Goal: Task Accomplishment & Management: Complete application form

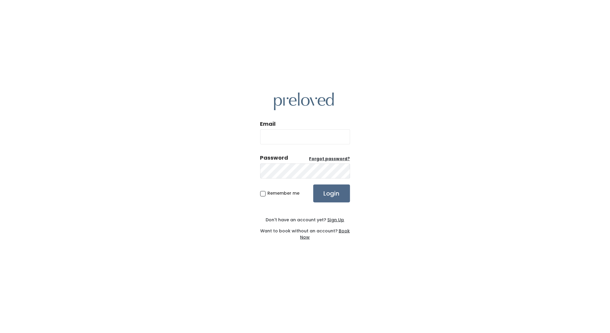
type input "edwardsville.owner@preloved.love"
click at [331, 204] on div "Email edwardsville.owner@preloved.love Password Forgot password? Remember me Lo…" at bounding box center [305, 166] width 90 height 177
click at [333, 198] on input "Login" at bounding box center [331, 194] width 37 height 18
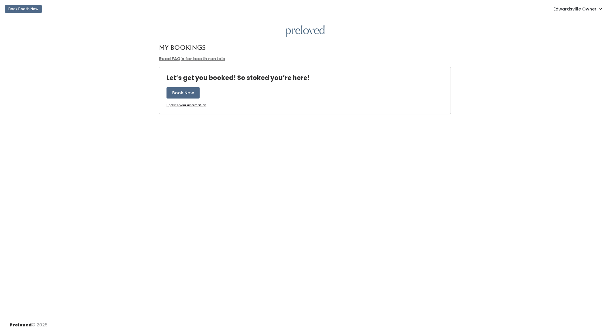
click at [585, 9] on span "Edwardsville Owner" at bounding box center [575, 9] width 43 height 7
click at [574, 24] on link "Admin Home" at bounding box center [581, 23] width 54 height 11
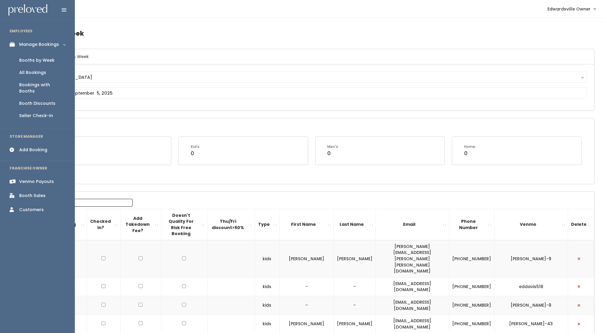
click at [28, 58] on div "Booths by Week" at bounding box center [36, 60] width 35 height 6
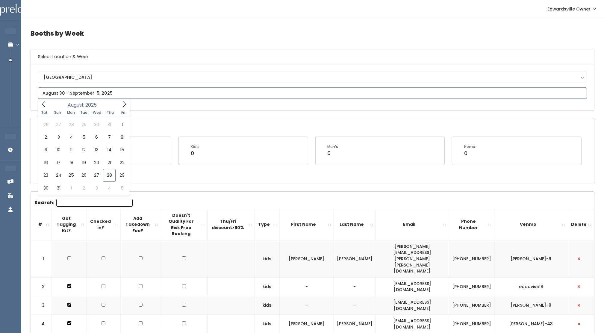
click at [85, 96] on input "text" at bounding box center [312, 92] width 549 height 11
click at [125, 103] on icon at bounding box center [124, 104] width 3 height 6
type input "September 27 to October 3"
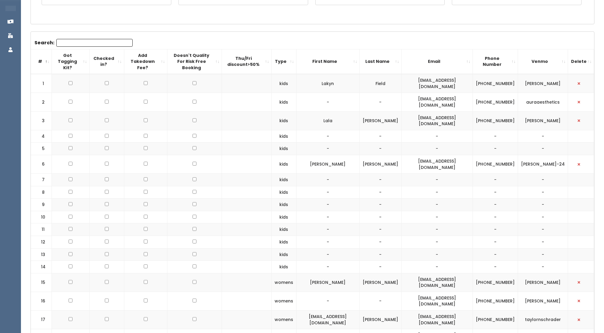
scroll to position [164, 0]
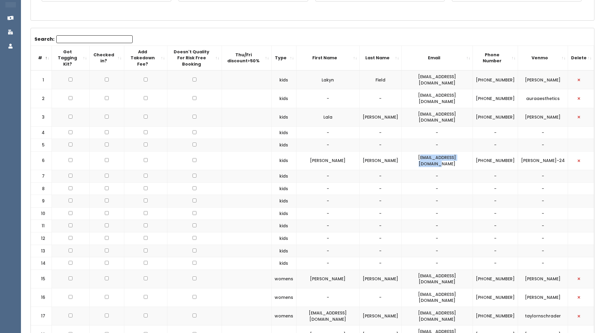
drag, startPoint x: 422, startPoint y: 150, endPoint x: 474, endPoint y: 153, distance: 52.2
click at [473, 153] on td "[EMAIL_ADDRESS][DOMAIN_NAME]" at bounding box center [436, 160] width 71 height 19
drag, startPoint x: 474, startPoint y: 153, endPoint x: 419, endPoint y: 150, distance: 55.8
click at [419, 151] on td "[EMAIL_ADDRESS][DOMAIN_NAME]" at bounding box center [436, 160] width 71 height 19
drag, startPoint x: 419, startPoint y: 150, endPoint x: 478, endPoint y: 152, distance: 59.3
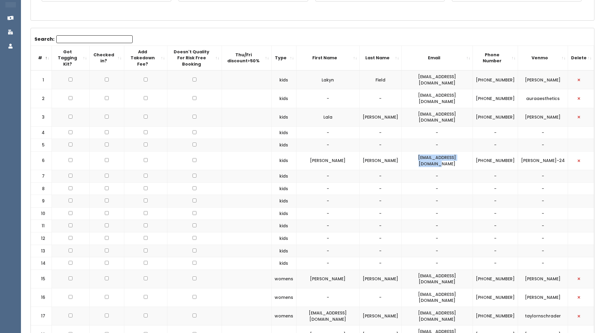
click at [473, 152] on td "stinnett51411@gmail.com" at bounding box center [436, 160] width 71 height 19
drag, startPoint x: 478, startPoint y: 152, endPoint x: 456, endPoint y: 149, distance: 22.0
copy td "stinnett51411@gmail.com"
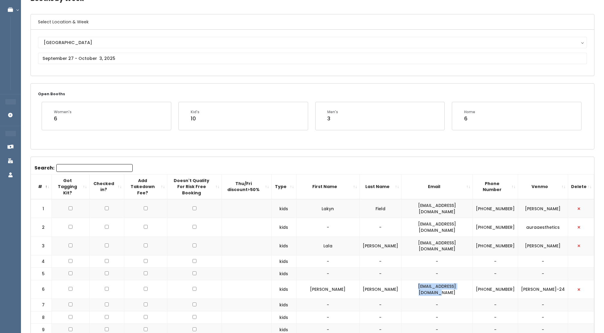
scroll to position [0, 0]
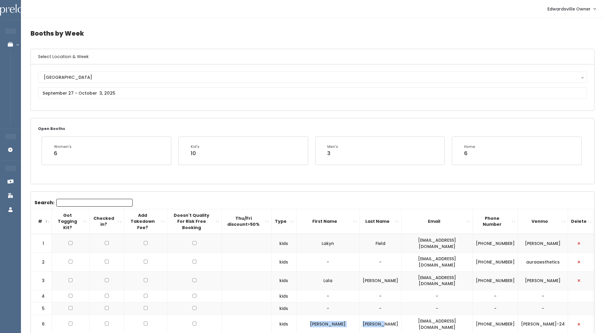
drag, startPoint x: 334, startPoint y: 314, endPoint x: 406, endPoint y: 312, distance: 71.9
click at [406, 315] on tr "6 kids Michelle Stinnett stinnett51411@gmail.com (815) 508-3199 michelle-stinne…" at bounding box center [312, 324] width 563 height 19
drag, startPoint x: 529, startPoint y: 310, endPoint x: 566, endPoint y: 320, distance: 38.4
click at [566, 320] on td "michelle-stinnett-24" at bounding box center [543, 324] width 50 height 19
drag, startPoint x: 566, startPoint y: 320, endPoint x: 552, endPoint y: 310, distance: 17.0
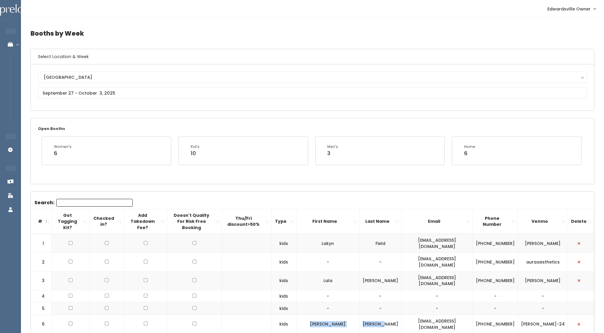
copy td "michelle-stinnett-24"
drag, startPoint x: 495, startPoint y: 310, endPoint x: 512, endPoint y: 320, distance: 19.6
click at [512, 320] on td "(815) 508-3199" at bounding box center [495, 324] width 45 height 19
drag, startPoint x: 512, startPoint y: 320, endPoint x: 504, endPoint y: 312, distance: 10.4
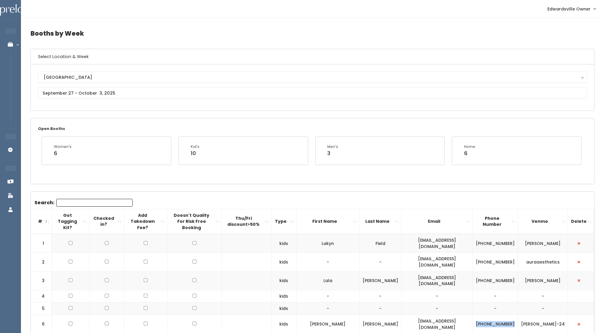
copy td "(815) 508-3199"
click at [579, 323] on span "button" at bounding box center [579, 325] width 2 height 4
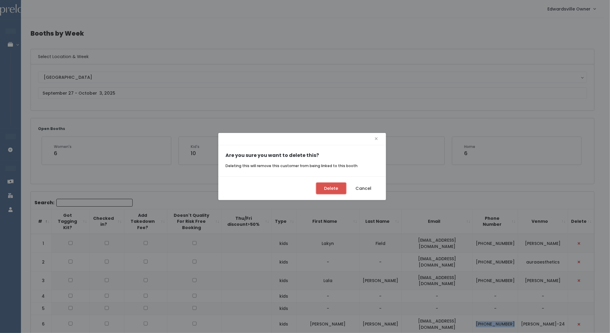
click at [332, 185] on button "Delete" at bounding box center [331, 188] width 30 height 11
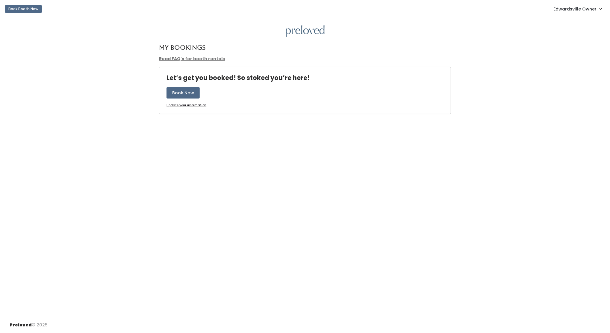
click at [590, 11] on span "Edwardsville Owner" at bounding box center [575, 9] width 43 height 7
click at [585, 22] on link "Admin Home" at bounding box center [581, 23] width 54 height 11
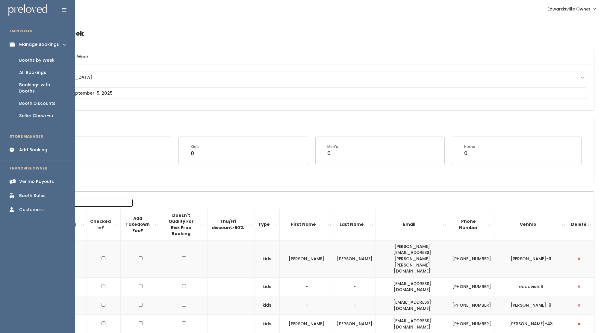
click at [28, 147] on div "Add Booking" at bounding box center [33, 150] width 28 height 6
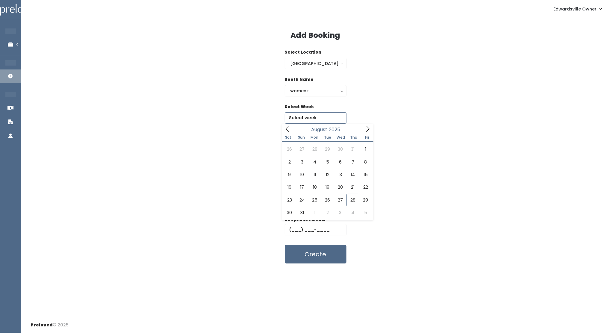
click at [317, 115] on input "text" at bounding box center [316, 117] width 62 height 11
click at [368, 130] on icon at bounding box center [368, 128] width 7 height 7
type input "[DATE] to [DATE]"
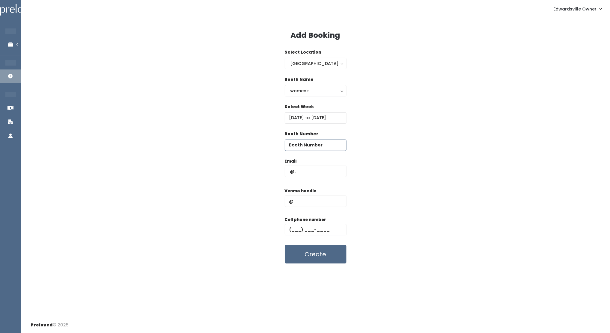
click at [314, 148] on input "number" at bounding box center [316, 145] width 62 height 11
type input "38"
click at [307, 169] on input "text" at bounding box center [316, 171] width 62 height 11
paste input "stinnett51411@gmail.com"
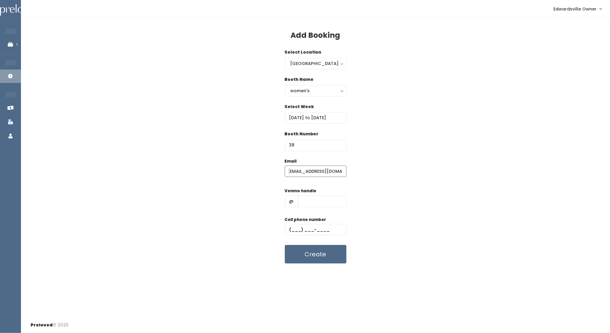
type input "stinnett51411@gmail.com"
click at [325, 203] on input "text" at bounding box center [322, 201] width 49 height 11
paste input "michelle-stinnett-24"
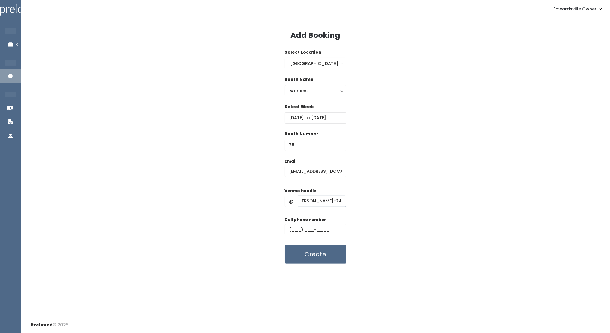
type input "michelle-stinnett-24"
click at [291, 229] on input "text" at bounding box center [316, 229] width 62 height 11
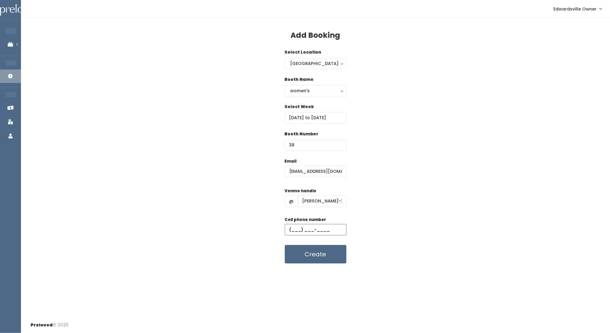
paste input "(815) 508-3199"
type input "(815) 508-3199"
click at [323, 255] on button "Create" at bounding box center [316, 254] width 62 height 19
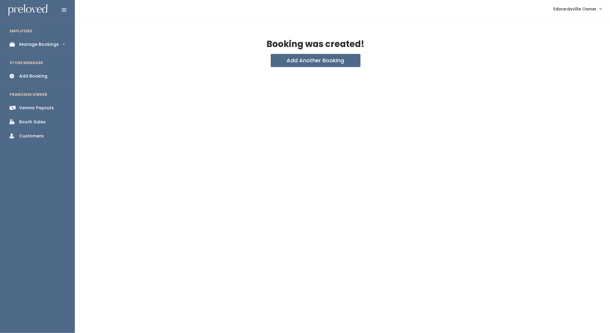
click at [26, 78] on div "Add Booking" at bounding box center [33, 76] width 28 height 6
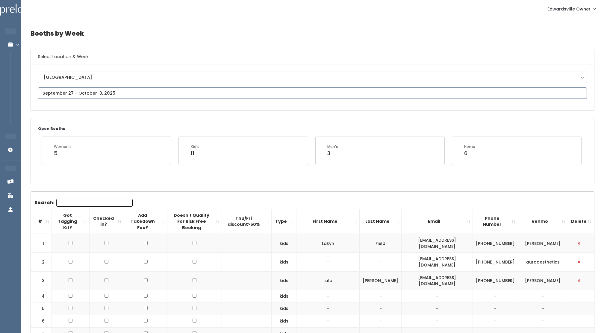
click at [113, 97] on input "text" at bounding box center [312, 92] width 549 height 11
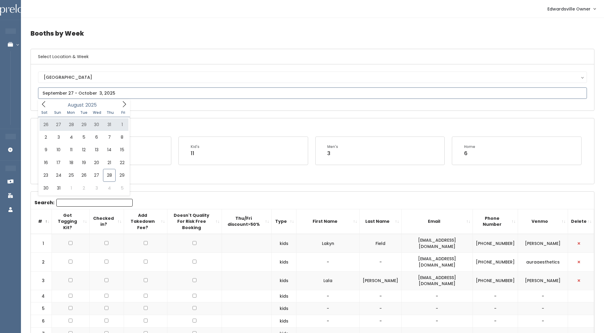
click at [125, 106] on icon at bounding box center [124, 104] width 7 height 7
type input "September 27 to October 3"
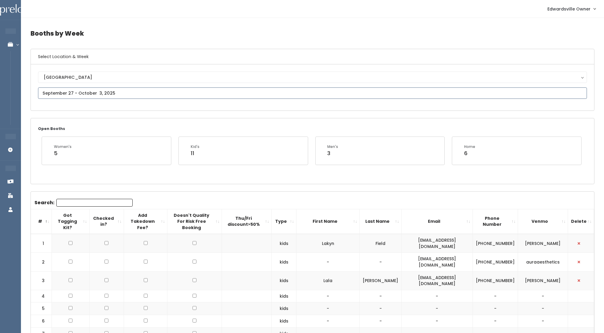
click at [67, 96] on input "text" at bounding box center [312, 92] width 549 height 11
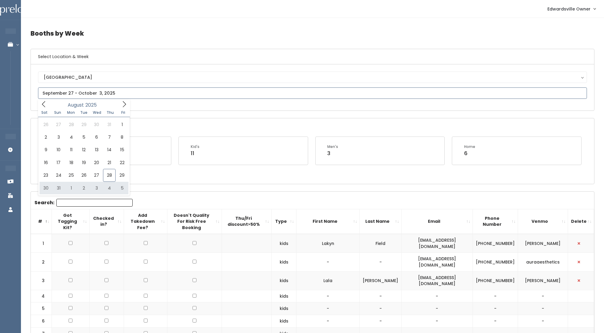
type input "August 30 to September 5"
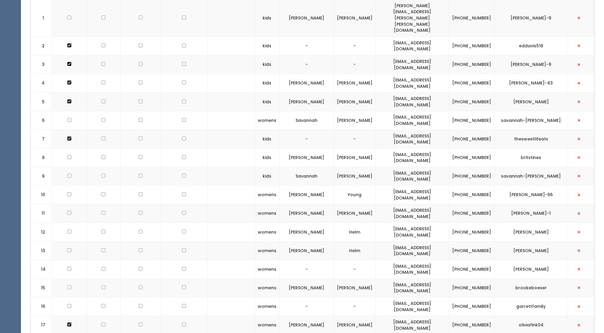
scroll to position [240, 0]
click at [578, 213] on span "button" at bounding box center [579, 215] width 2 height 4
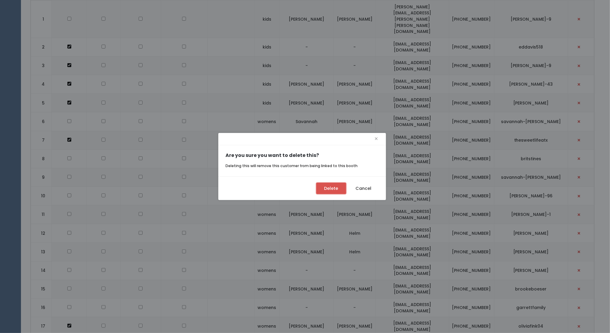
click at [330, 189] on button "Delete" at bounding box center [331, 188] width 30 height 11
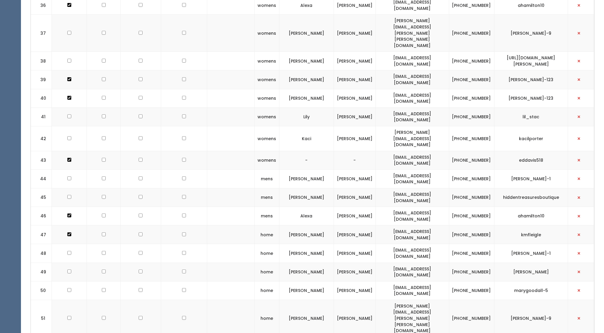
scroll to position [890, 0]
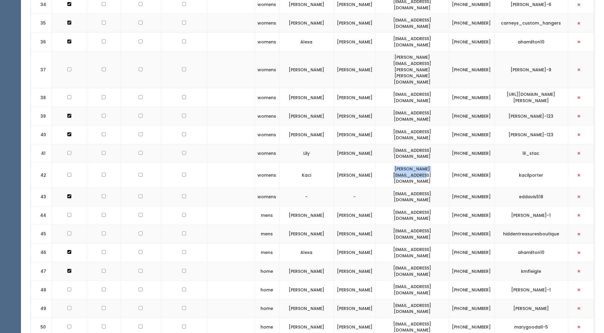
drag, startPoint x: 382, startPoint y: 111, endPoint x: 455, endPoint y: 116, distance: 73.0
click at [449, 163] on td "debbie_pohlman@hotmail.com" at bounding box center [412, 175] width 73 height 25
drag, startPoint x: 455, startPoint y: 116, endPoint x: 428, endPoint y: 107, distance: 29.0
copy td "debbie_pohlman@hotmail.com"
drag, startPoint x: 465, startPoint y: 107, endPoint x: 487, endPoint y: 114, distance: 23.0
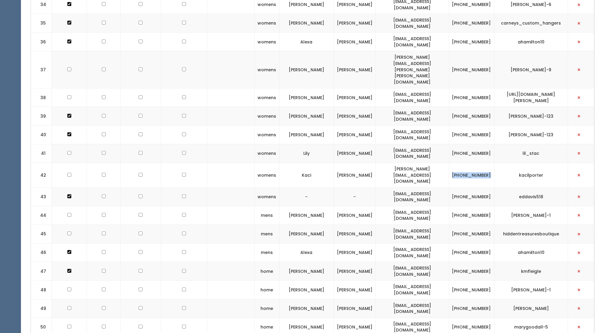
click at [487, 163] on td "[PHONE_NUMBER]" at bounding box center [471, 175] width 45 height 25
drag, startPoint x: 487, startPoint y: 114, endPoint x: 470, endPoint y: 110, distance: 17.5
copy td "[PHONE_NUMBER]"
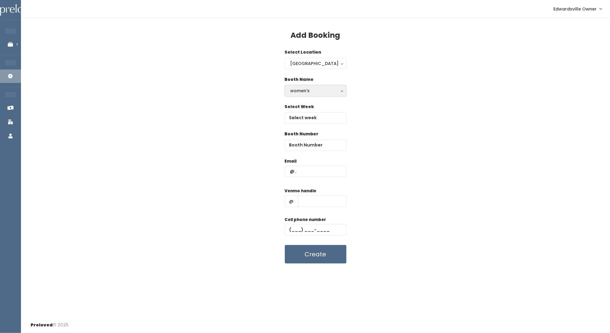
click at [331, 92] on div "women's" at bounding box center [316, 90] width 50 height 7
click at [322, 118] on link "kid's" at bounding box center [315, 115] width 61 height 11
select select "kids"
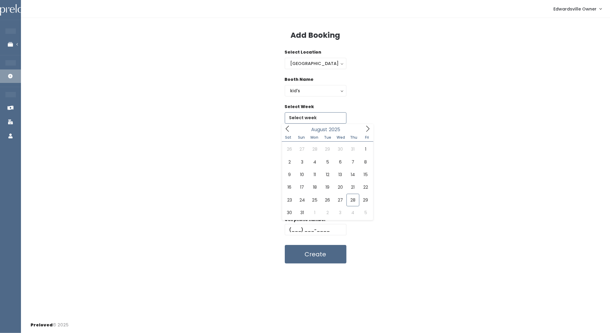
click at [322, 118] on input "text" at bounding box center [316, 117] width 62 height 11
type input "August 30 to September 5"
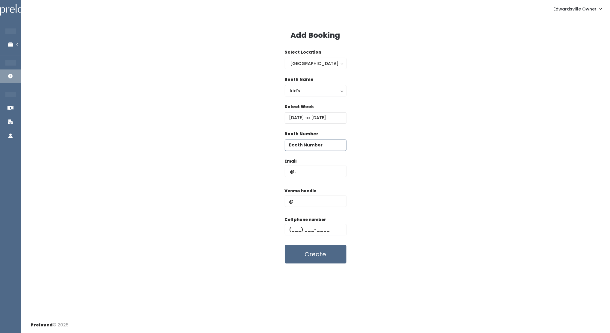
click at [306, 140] on input "number" at bounding box center [316, 145] width 62 height 11
type input "11"
click at [301, 173] on input "text" at bounding box center [316, 171] width 62 height 11
type input "k"
click at [314, 203] on input "text" at bounding box center [322, 201] width 49 height 11
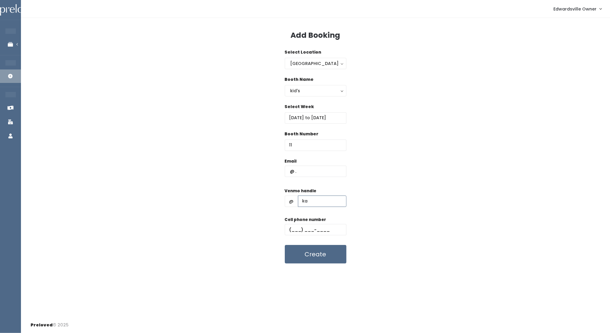
type input "kacilporter"
click at [306, 172] on input "text" at bounding box center [316, 171] width 62 height 11
paste input "[PERSON_NAME][EMAIL_ADDRESS][DOMAIN_NAME]"
type input "[PERSON_NAME][EMAIL_ADDRESS][DOMAIN_NAME]"
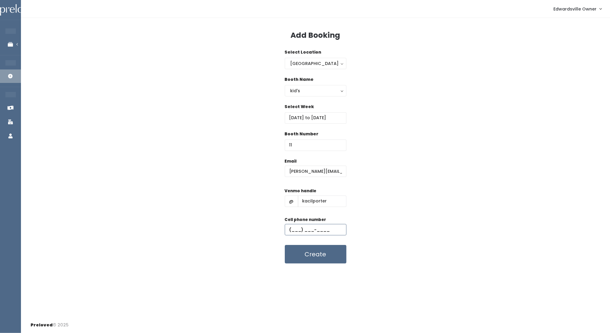
click at [312, 227] on input "text" at bounding box center [316, 229] width 62 height 11
click at [296, 227] on input "text" at bounding box center [316, 229] width 62 height 11
type input "(6__) ___-____"
paste input "[PHONE_NUMBER]"
type input "[PHONE_NUMBER]"
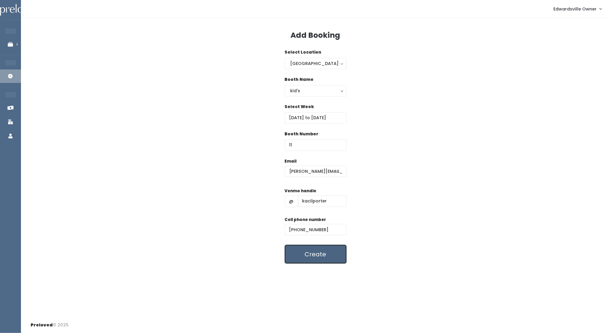
click at [322, 261] on button "Create" at bounding box center [316, 254] width 62 height 19
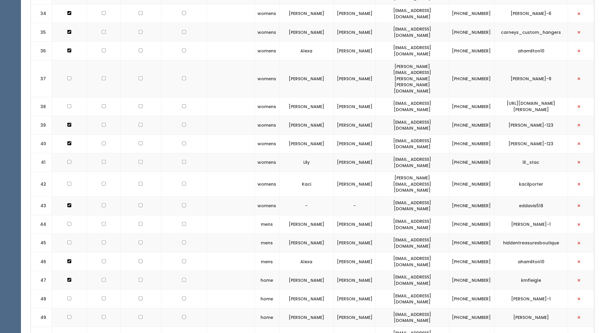
scroll to position [933, 0]
